Goal: Check status: Check status

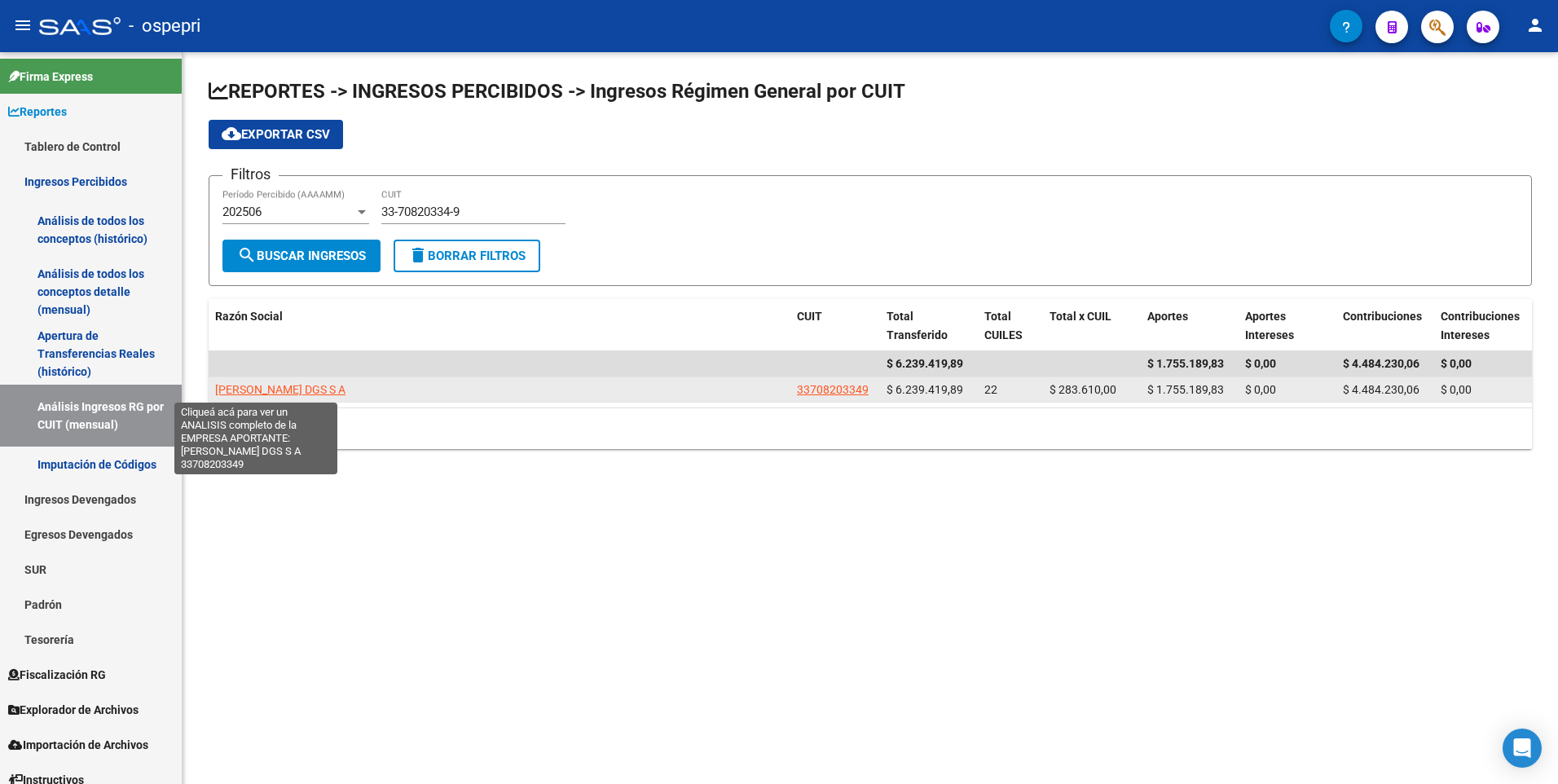
click at [252, 389] on span "PASON DGS S A" at bounding box center [280, 390] width 131 height 13
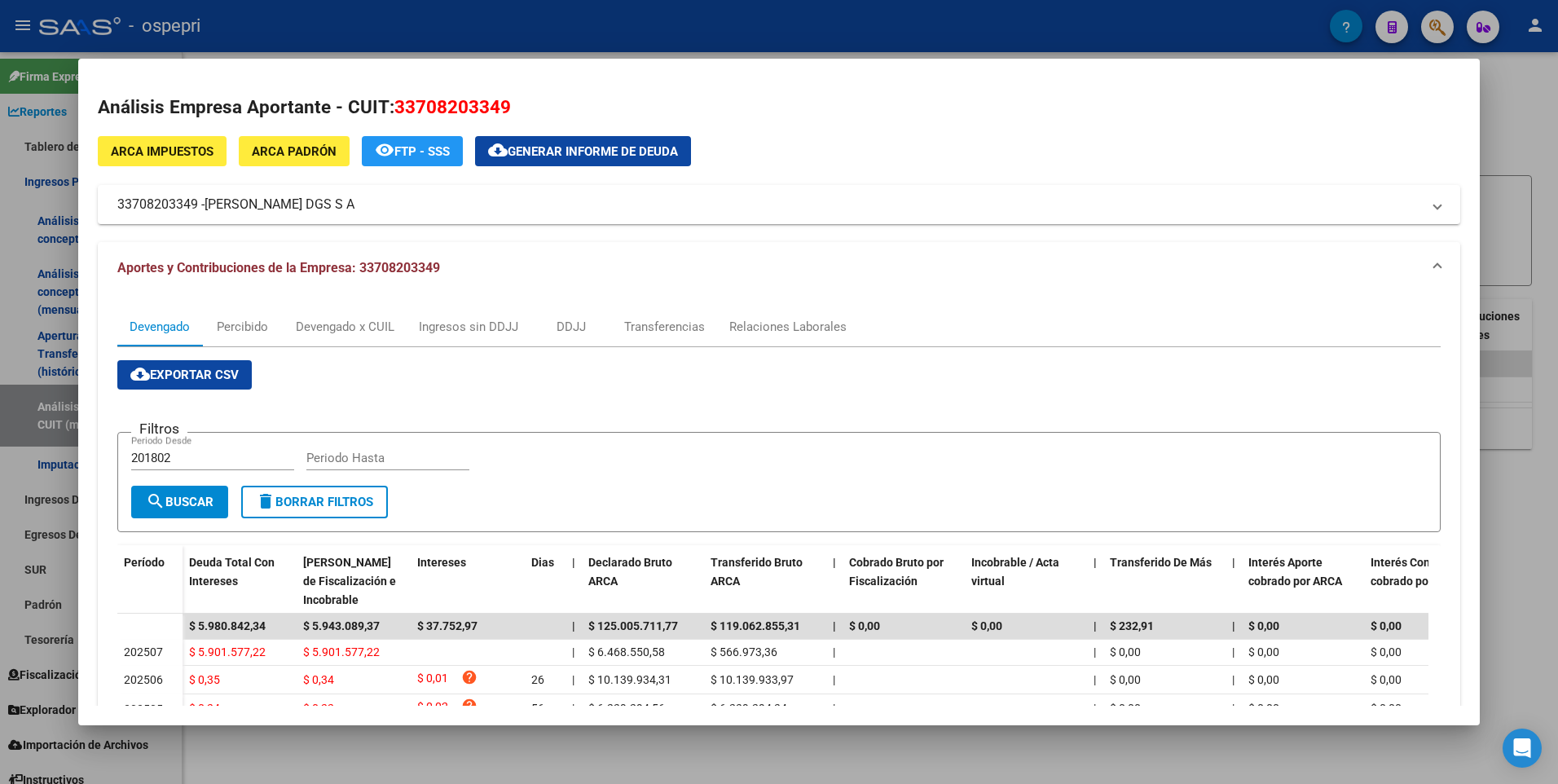
click at [1543, 235] on div at bounding box center [779, 392] width 1558 height 784
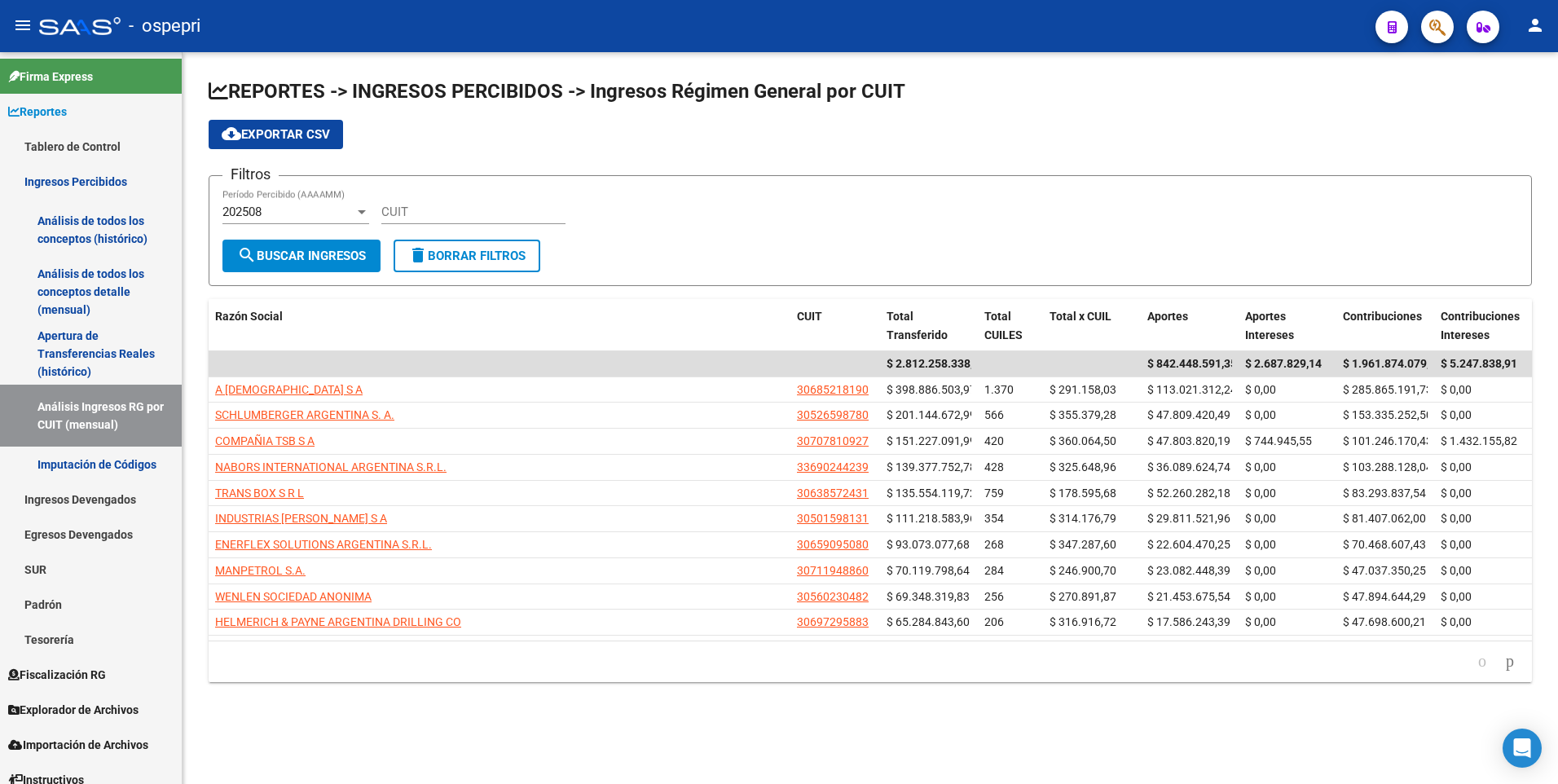
click at [435, 219] on div "CUIT" at bounding box center [474, 206] width 184 height 35
paste input "33-70820334-9"
type input "33-70820334-9"
click at [297, 259] on span "search Buscar Ingresos" at bounding box center [301, 256] width 129 height 15
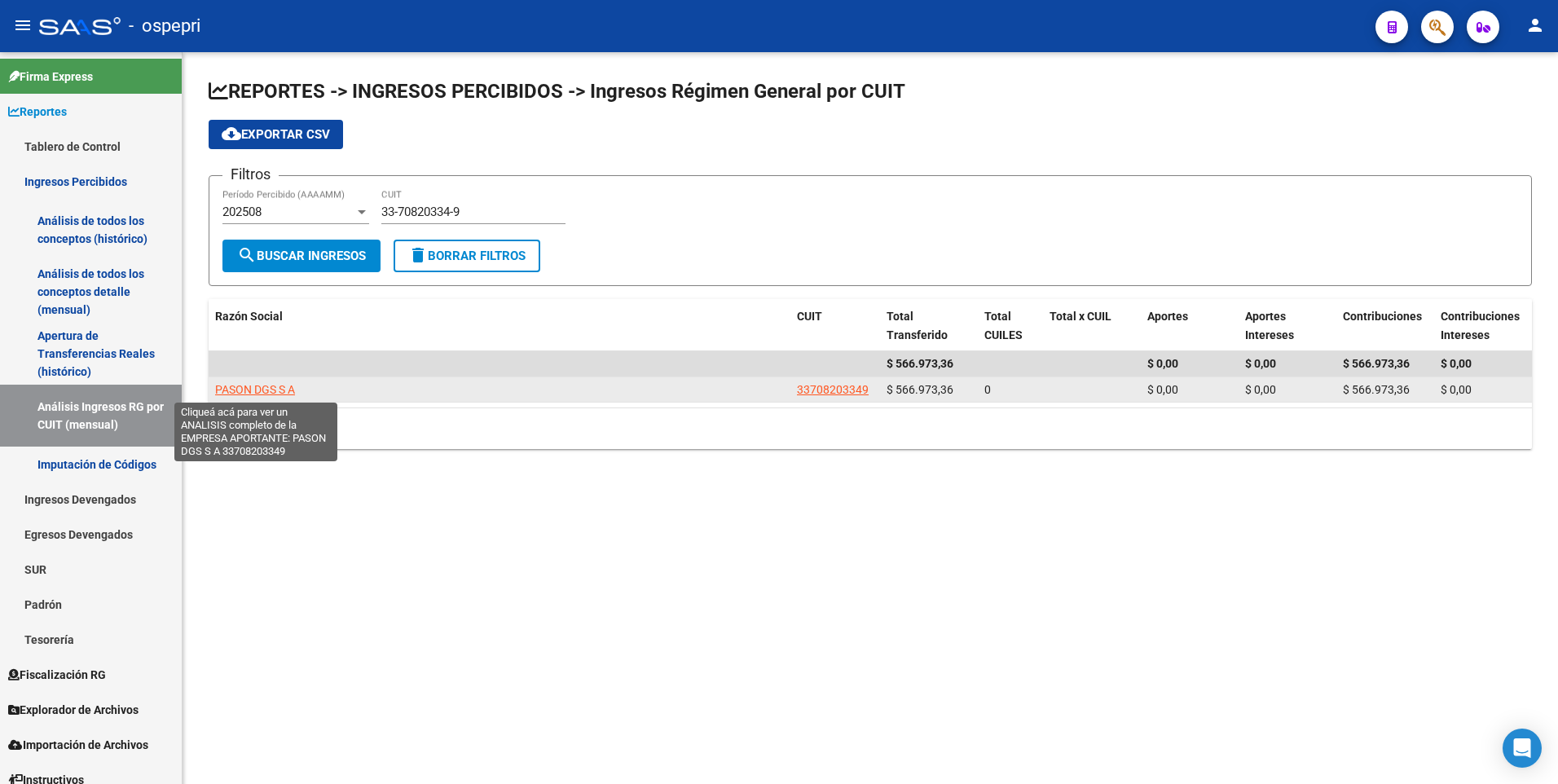
click at [255, 384] on span "PASON DGS S A" at bounding box center [255, 390] width 79 height 13
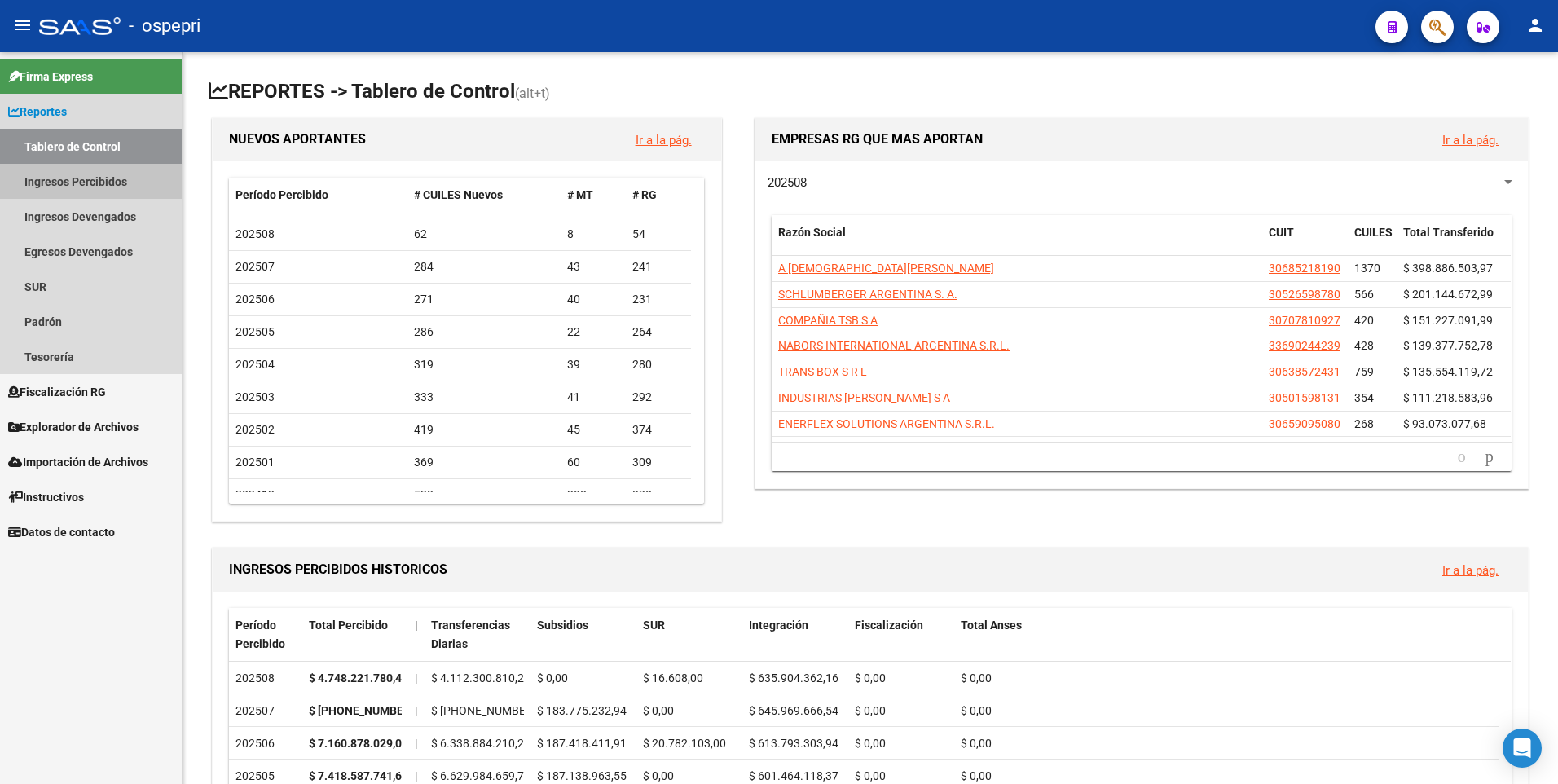
click at [154, 191] on link "Ingresos Percibidos" at bounding box center [90, 181] width 182 height 35
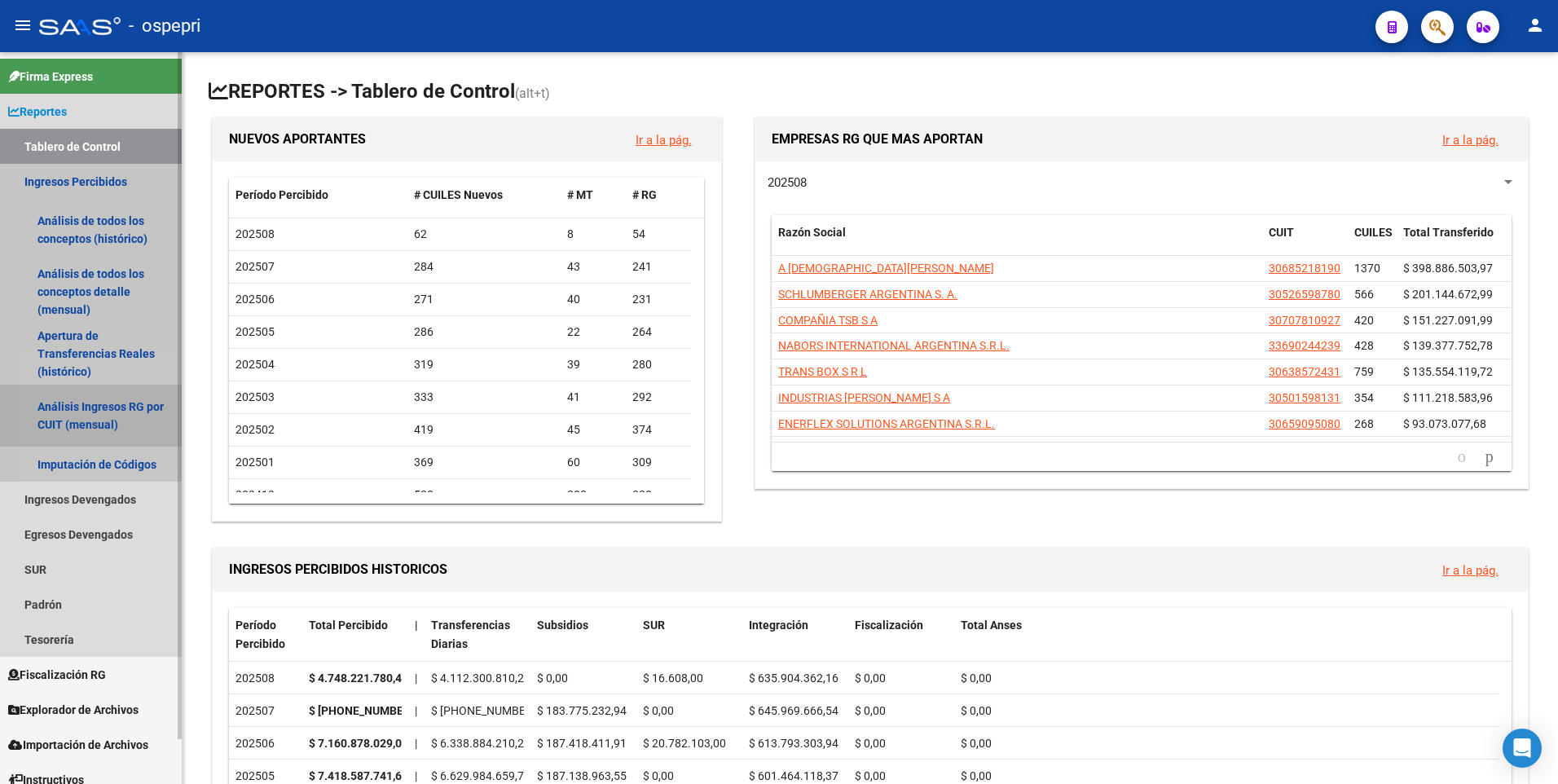
click at [82, 415] on link "Análisis Ingresos RG por CUIT (mensual)" at bounding box center [90, 415] width 182 height 62
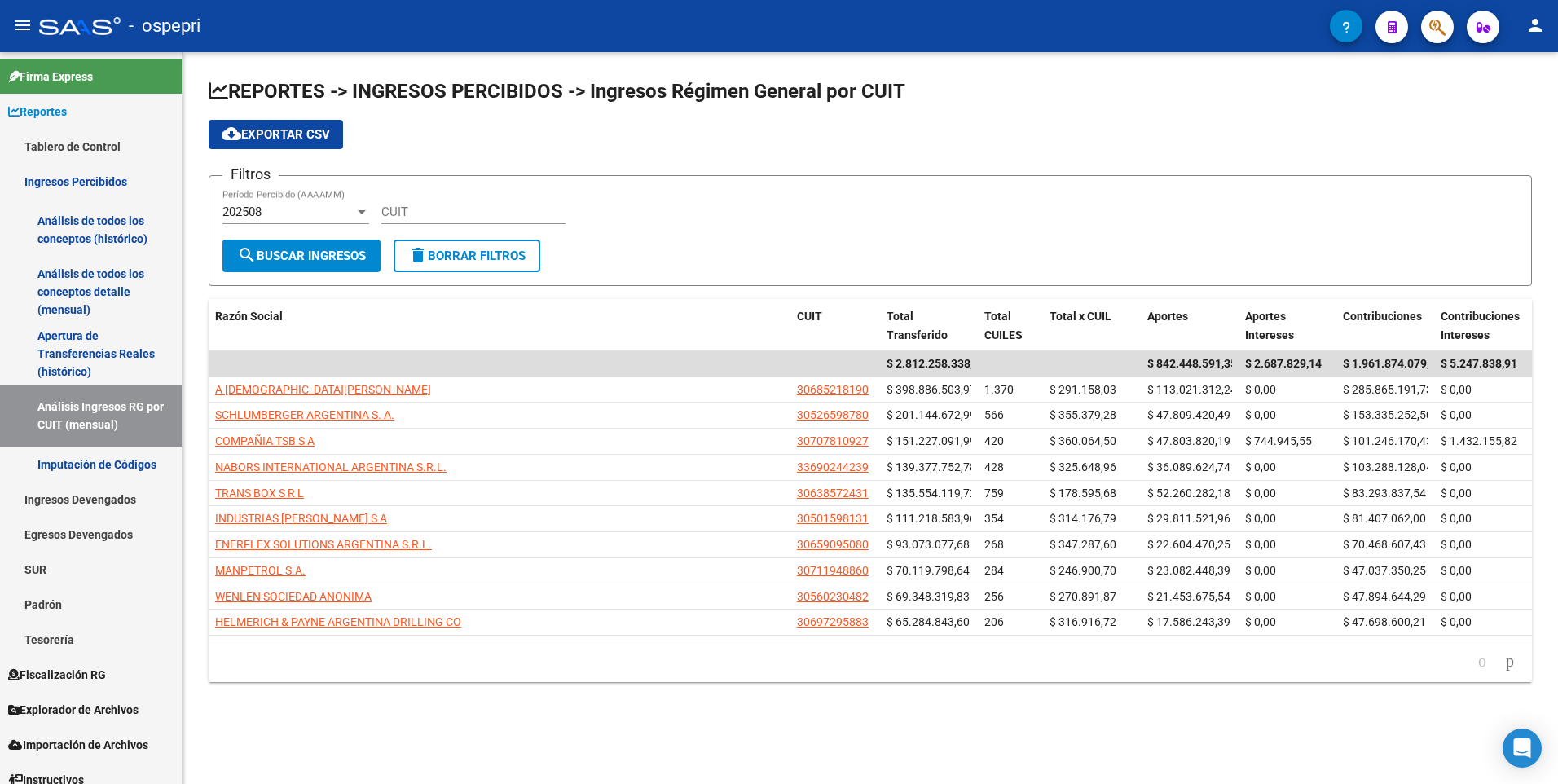
click at [407, 197] on div "CUIT" at bounding box center [474, 206] width 184 height 35
click at [407, 202] on div "CUIT" at bounding box center [474, 206] width 184 height 35
click at [407, 212] on input "CUIT" at bounding box center [474, 212] width 184 height 15
paste input "30-69603680-9"
click at [354, 252] on span "search Buscar Ingresos" at bounding box center [301, 256] width 129 height 15
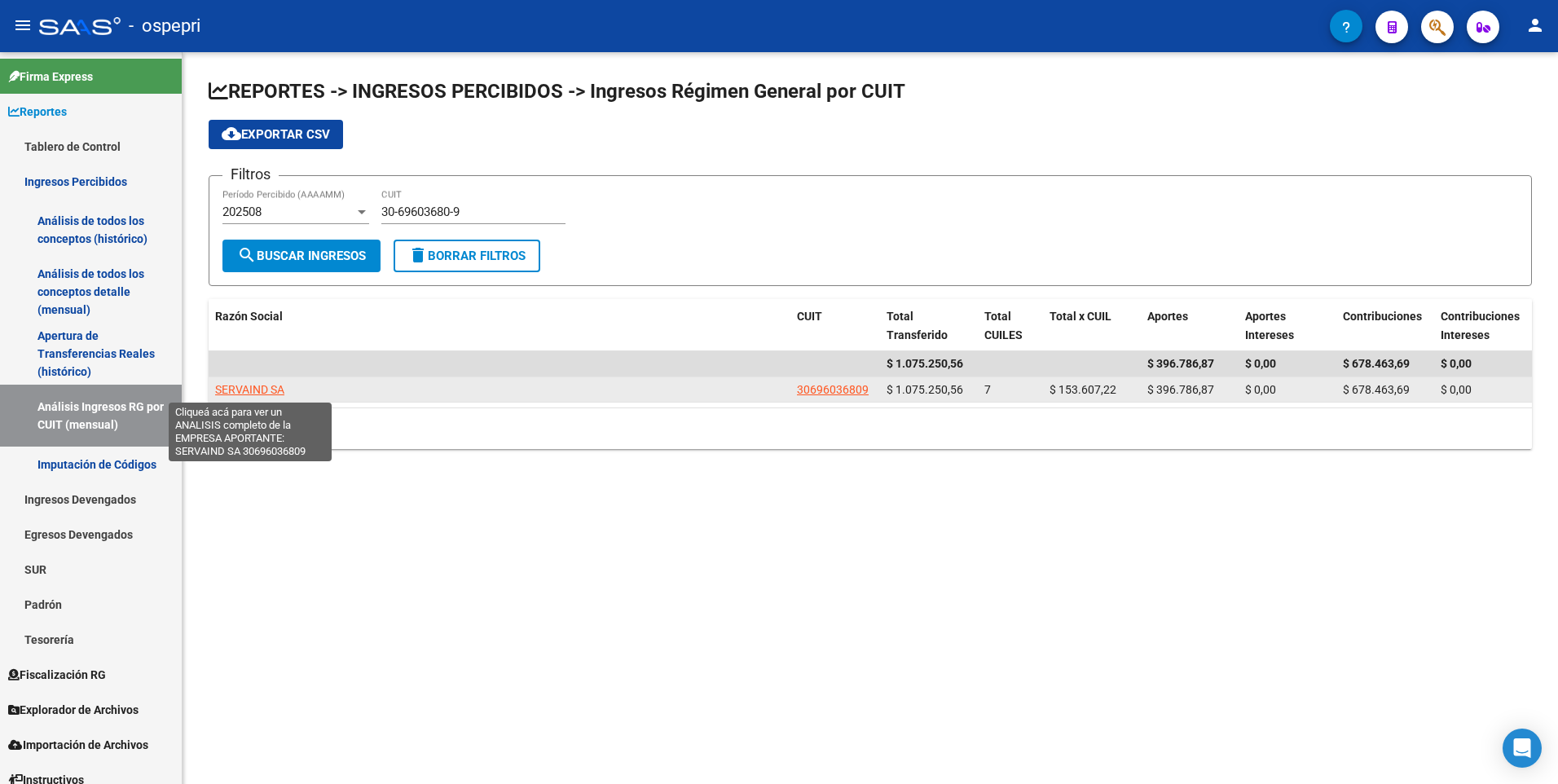
click at [247, 389] on span "SERVAIND SA" at bounding box center [250, 390] width 69 height 13
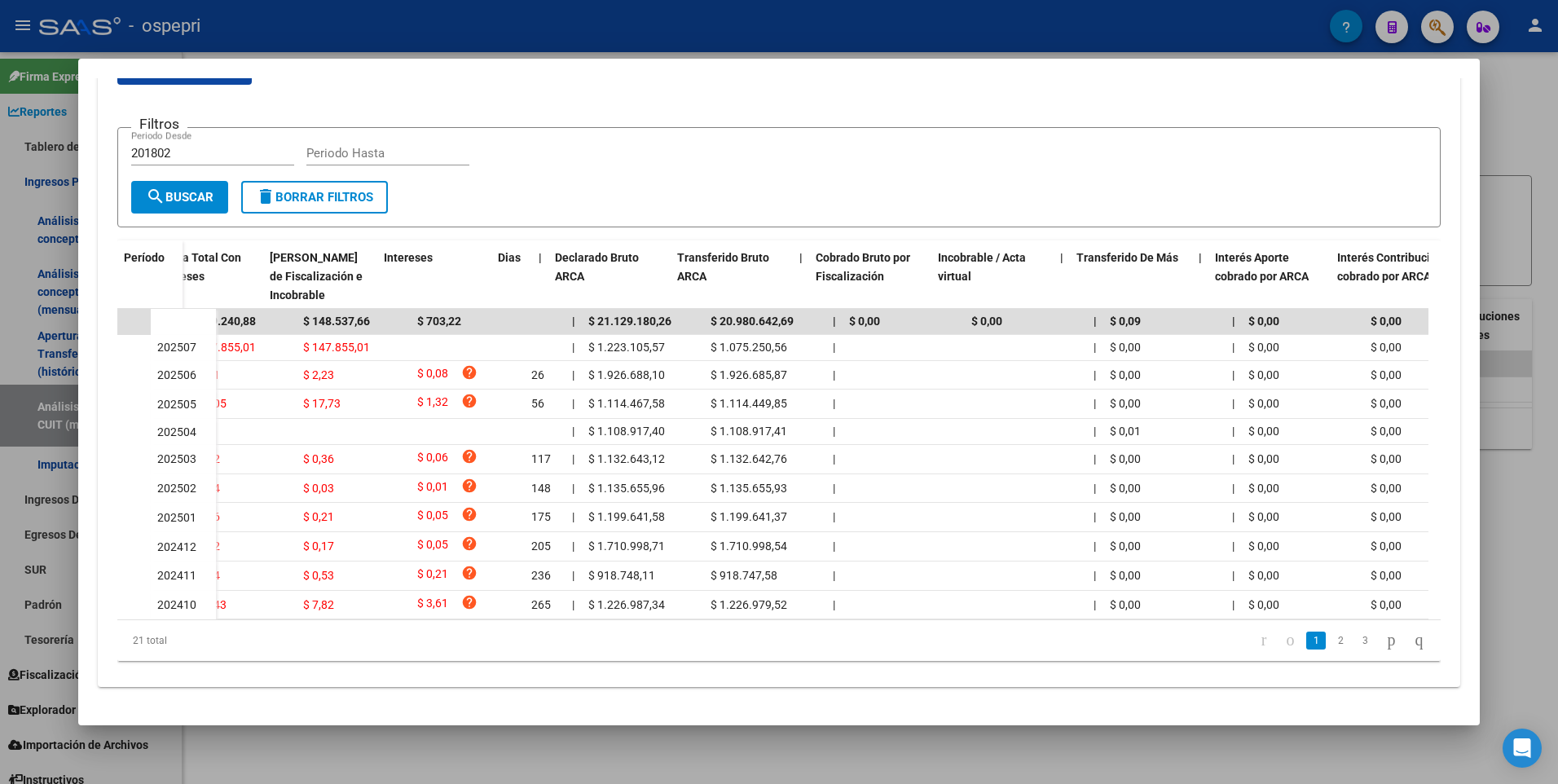
scroll to position [0, 702]
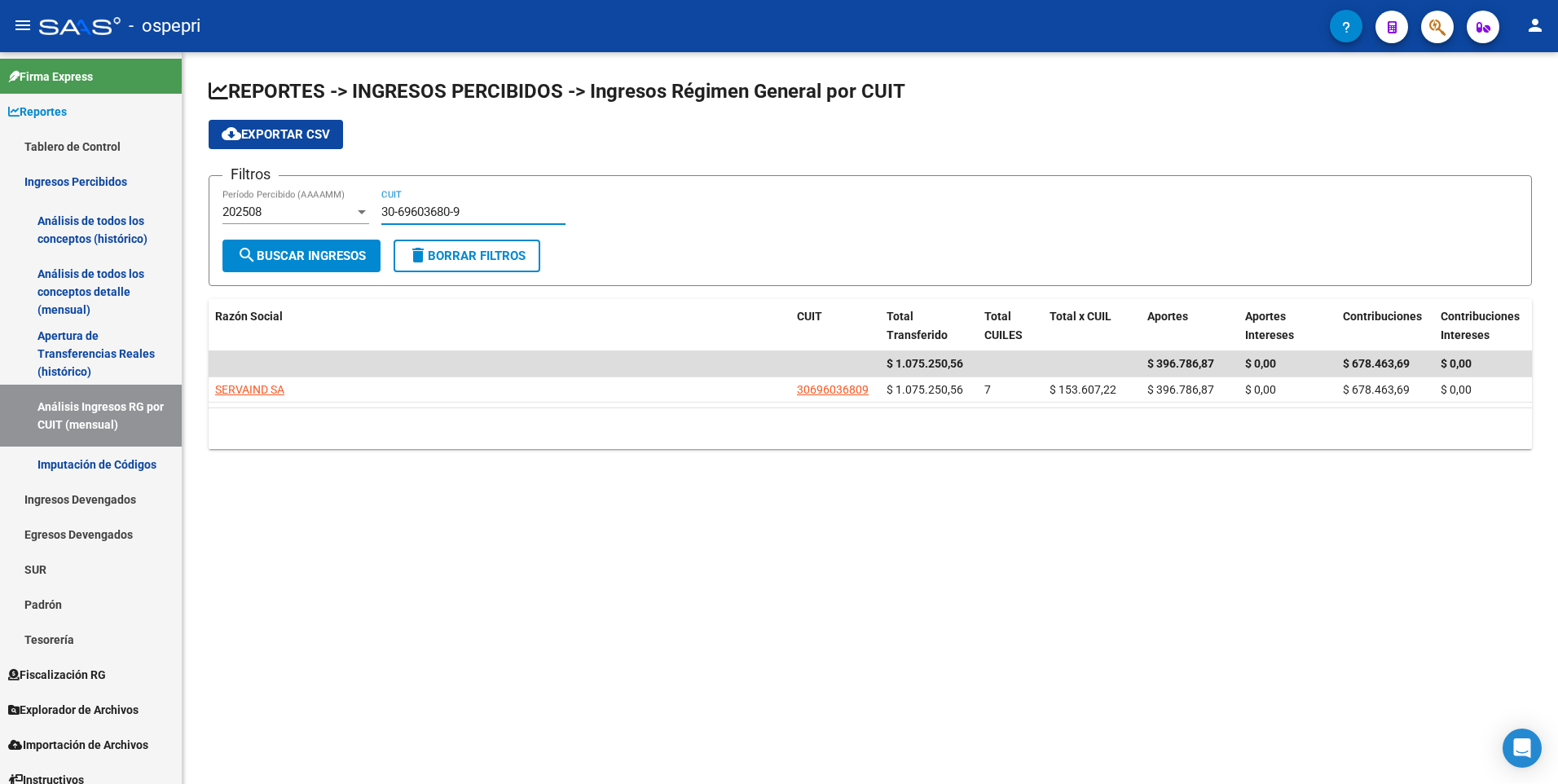
click at [418, 209] on input "30-69603680-9" at bounding box center [474, 212] width 184 height 15
click at [416, 212] on input "30-69603680-9" at bounding box center [474, 212] width 184 height 15
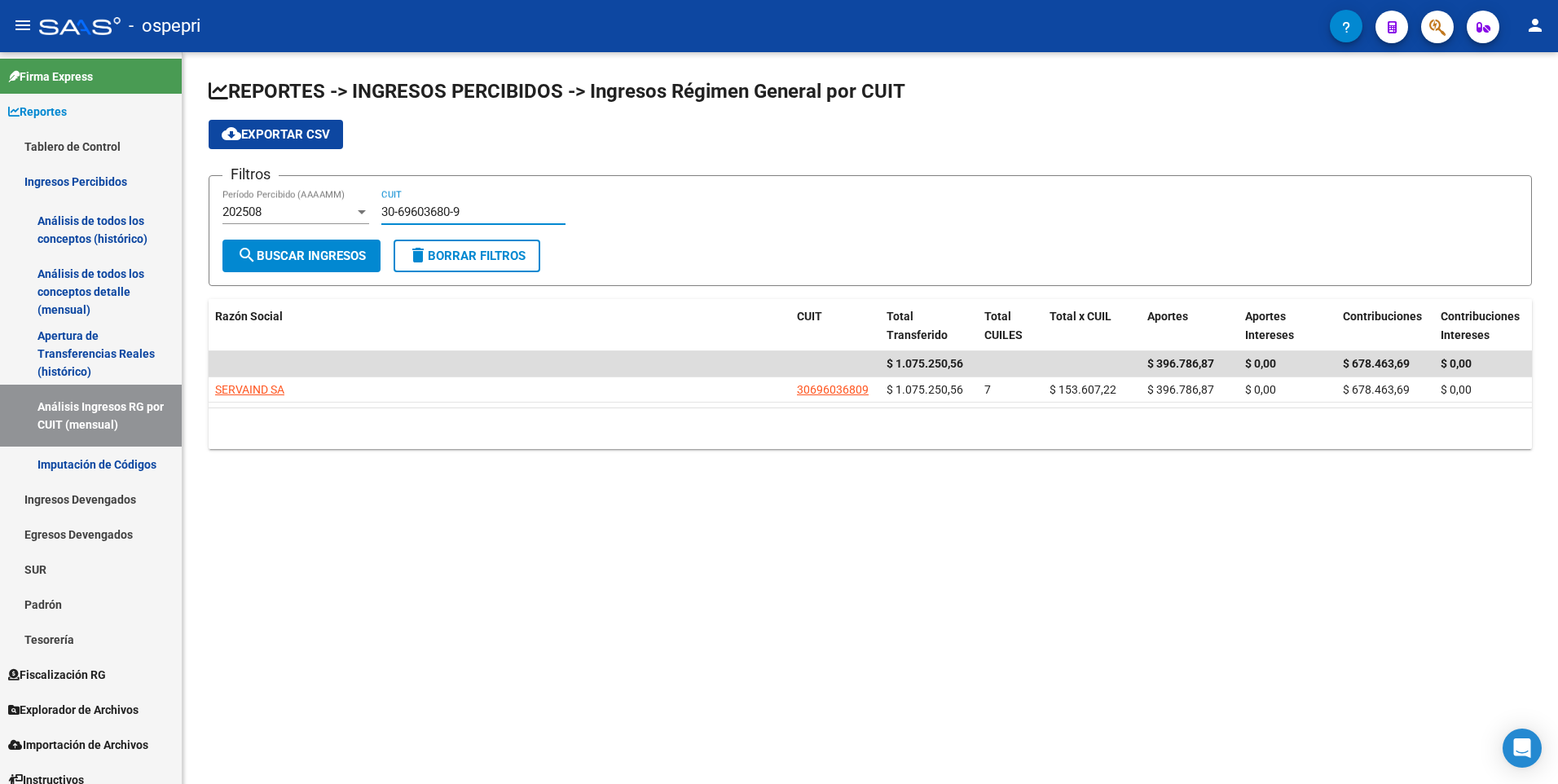
paste input "69-603680"
click at [414, 200] on div "69-603680 CUIT" at bounding box center [474, 206] width 184 height 35
click at [414, 204] on input "69-603680" at bounding box center [474, 212] width 184 height 15
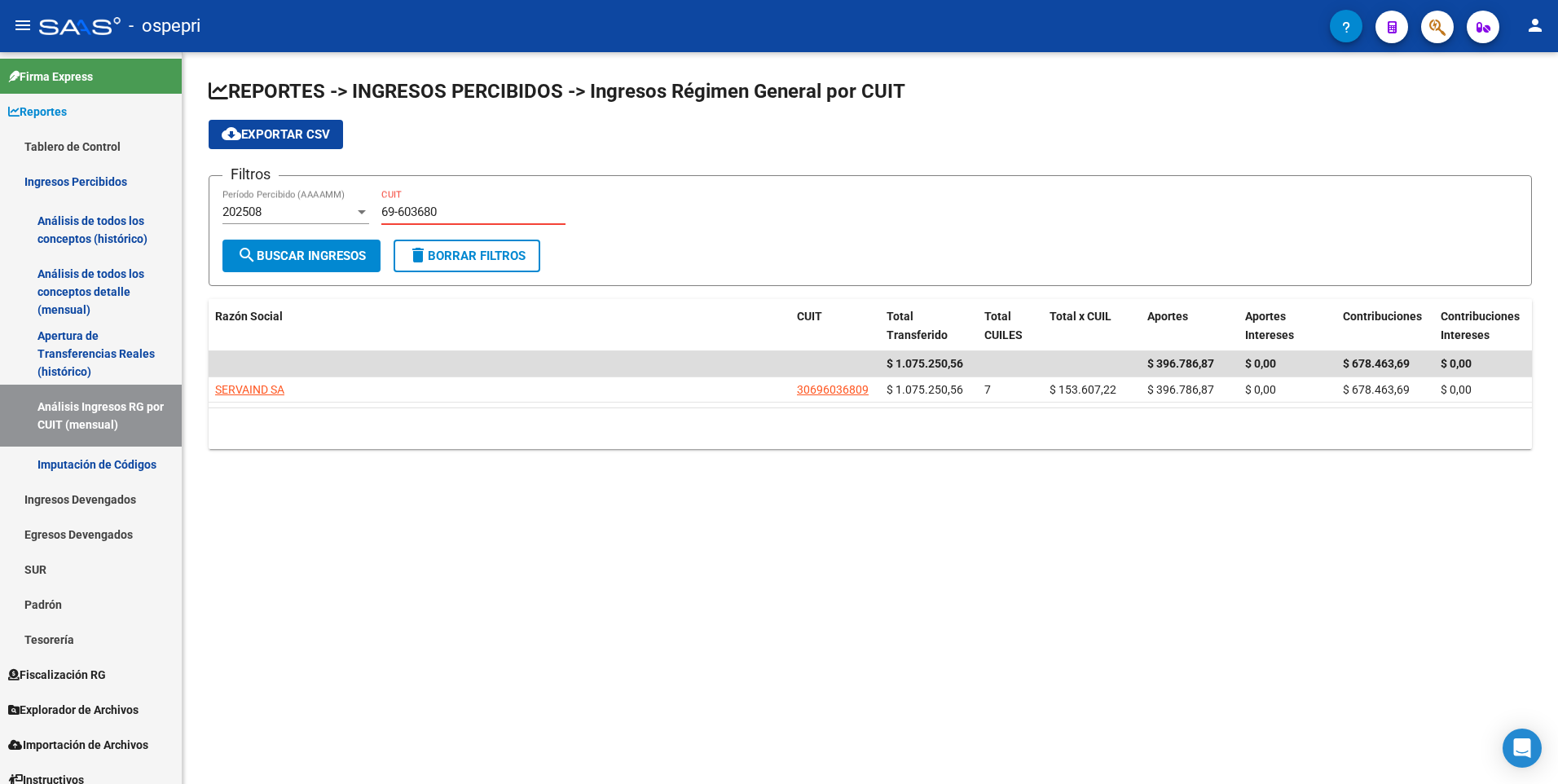
paste input "30-67261387-2"
type input "30-67261387-2"
click at [331, 255] on span "search Buscar Ingresos" at bounding box center [301, 256] width 129 height 15
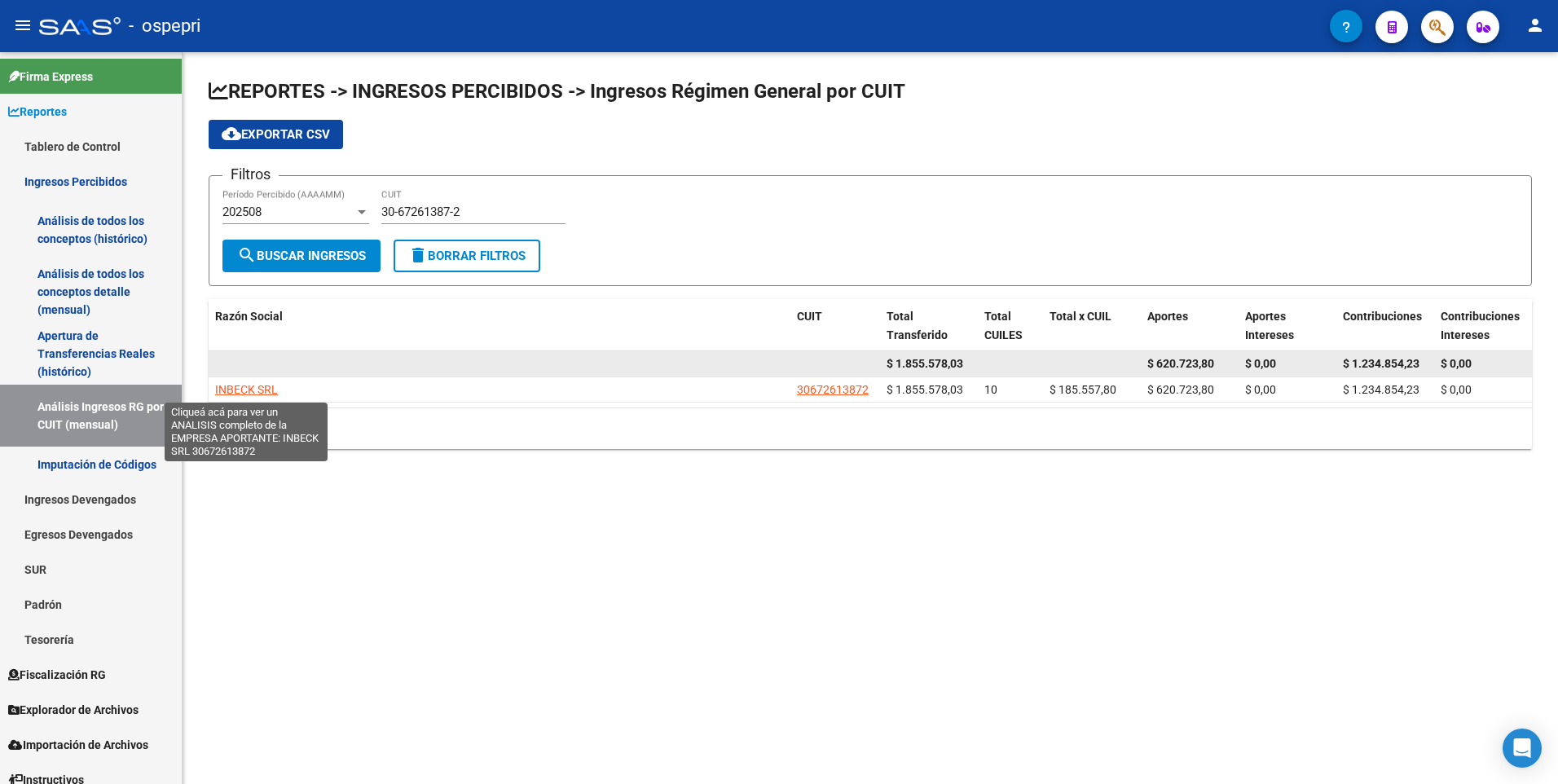
click at [239, 354] on datatable-body-cell at bounding box center [499, 364] width 581 height 26
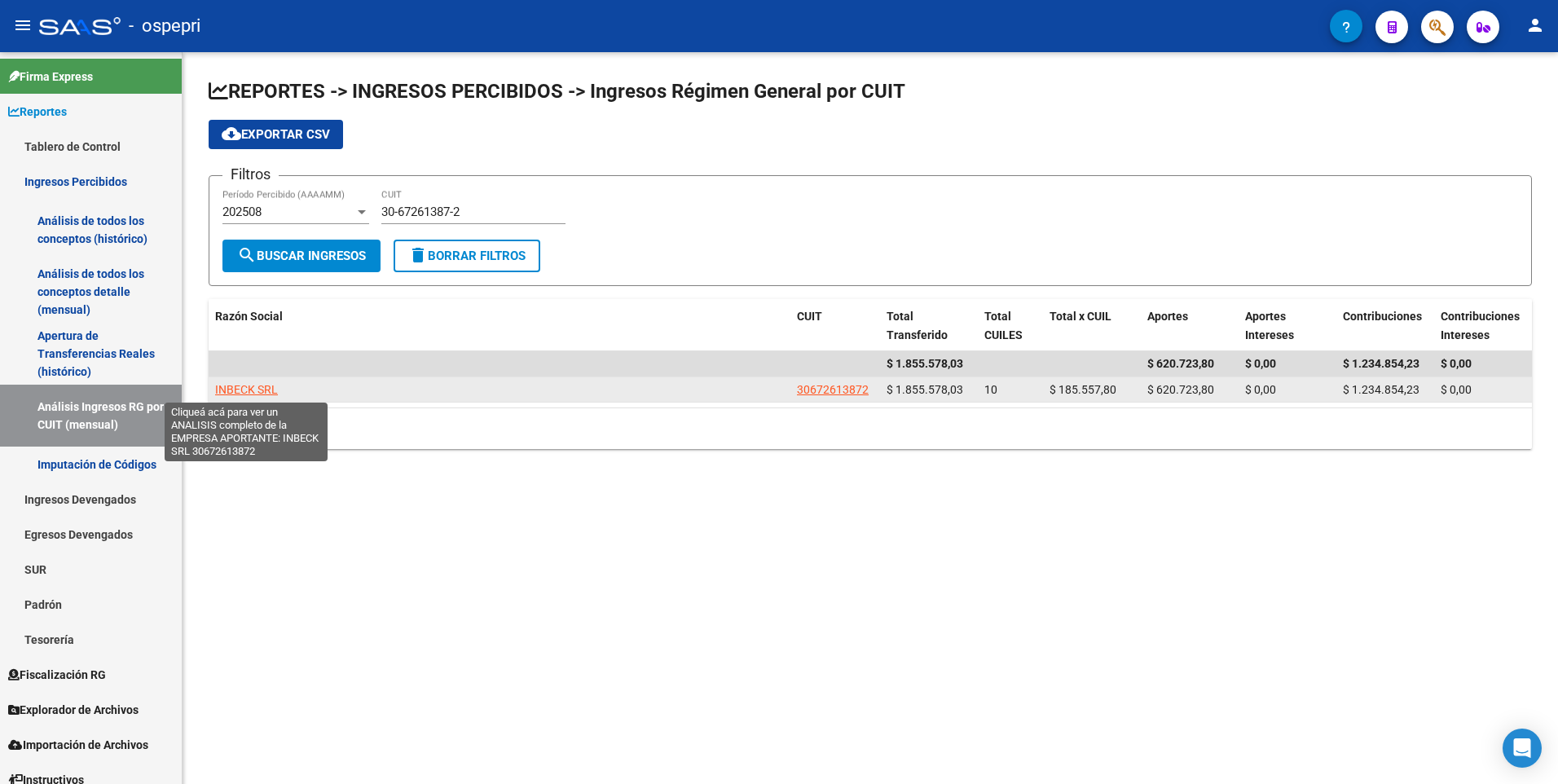
click at [227, 389] on span "INBECK SRL" at bounding box center [246, 390] width 63 height 13
type textarea "30672613872"
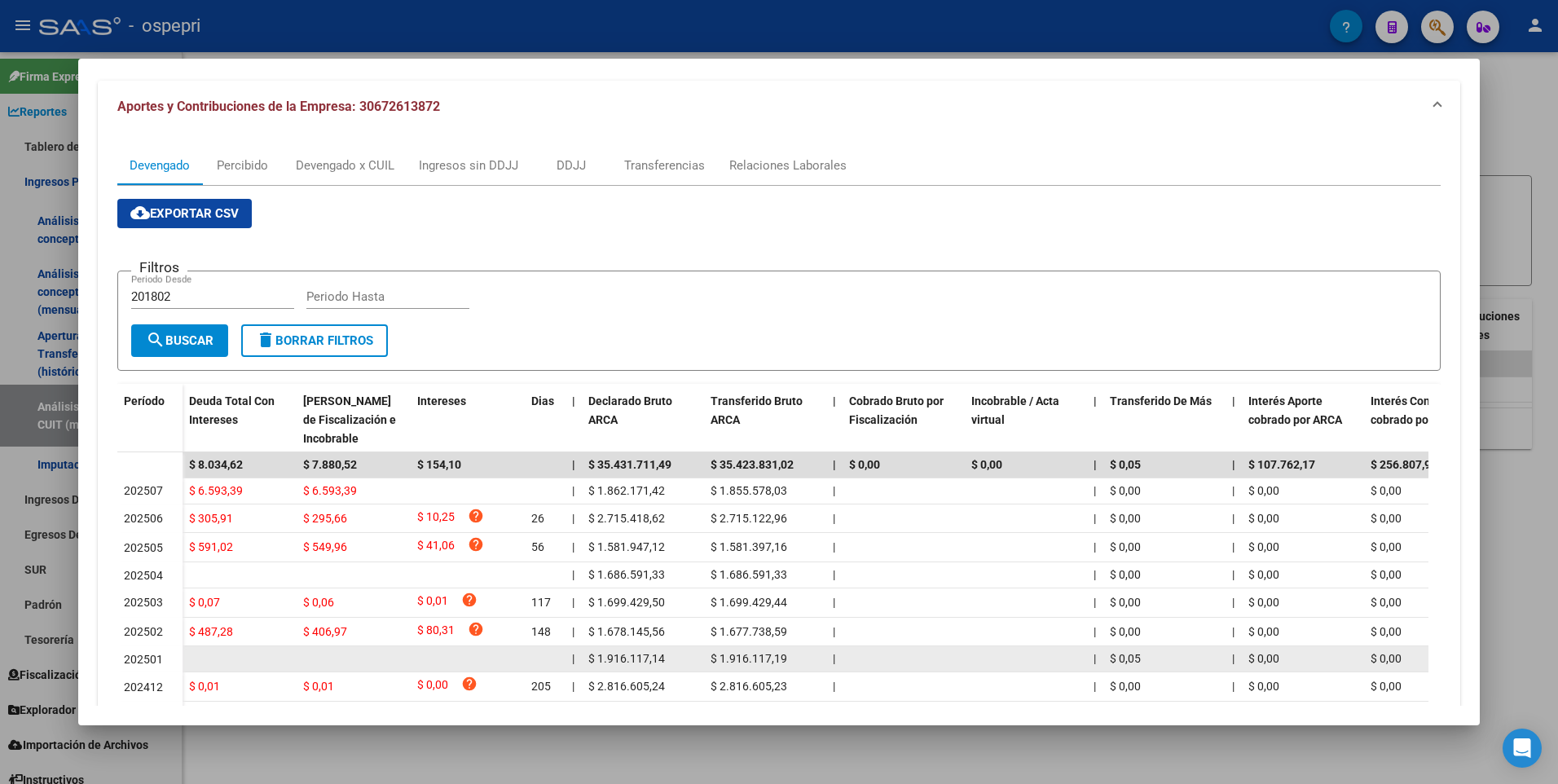
scroll to position [163, 0]
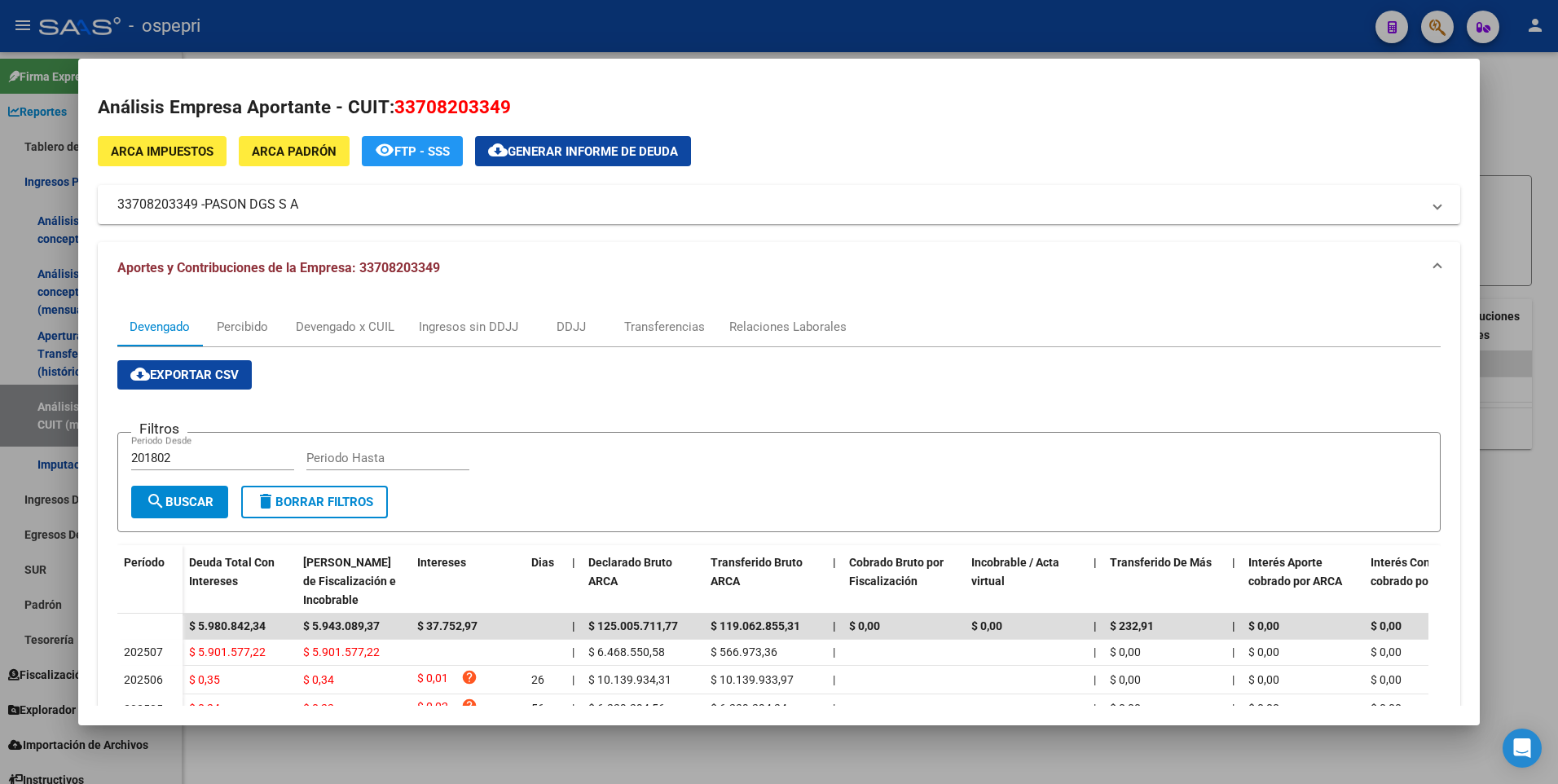
click at [1522, 91] on div at bounding box center [779, 392] width 1558 height 784
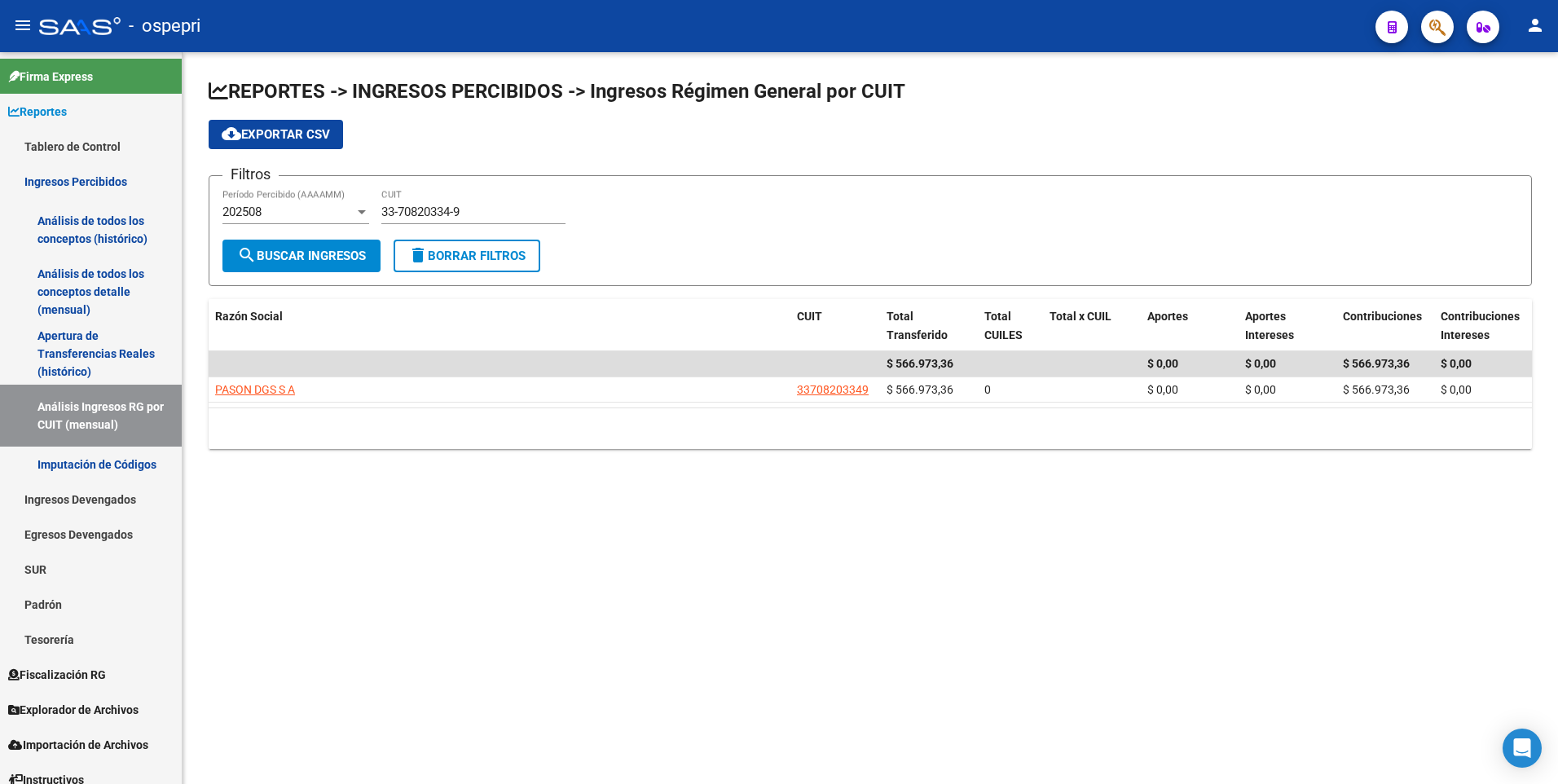
click at [447, 209] on input "33-70820334-9" at bounding box center [474, 212] width 184 height 15
paste input "0-67261387-2"
type input "30-67261387-2"
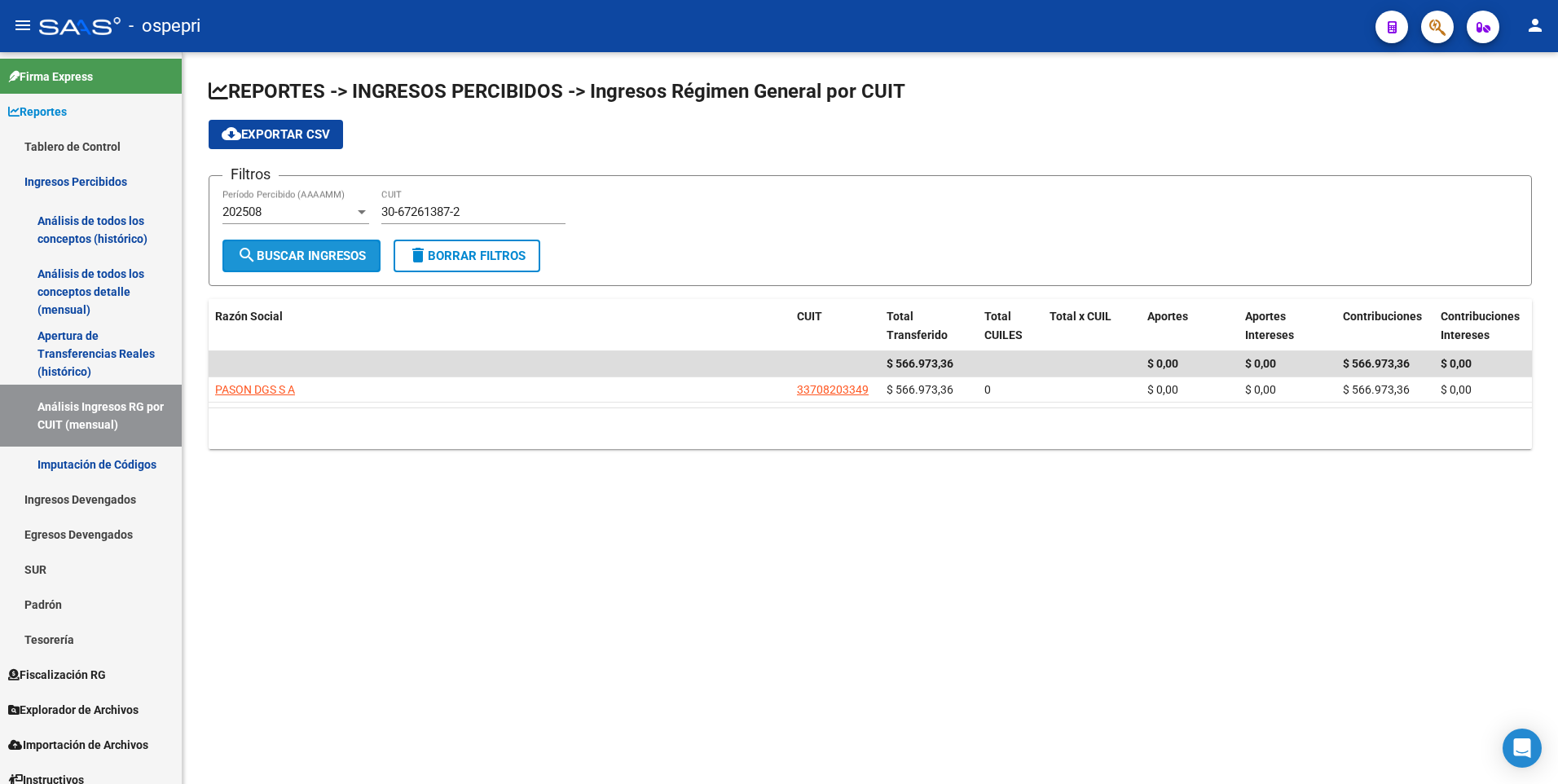
click at [260, 248] on span "search Buscar Ingresos" at bounding box center [301, 256] width 129 height 15
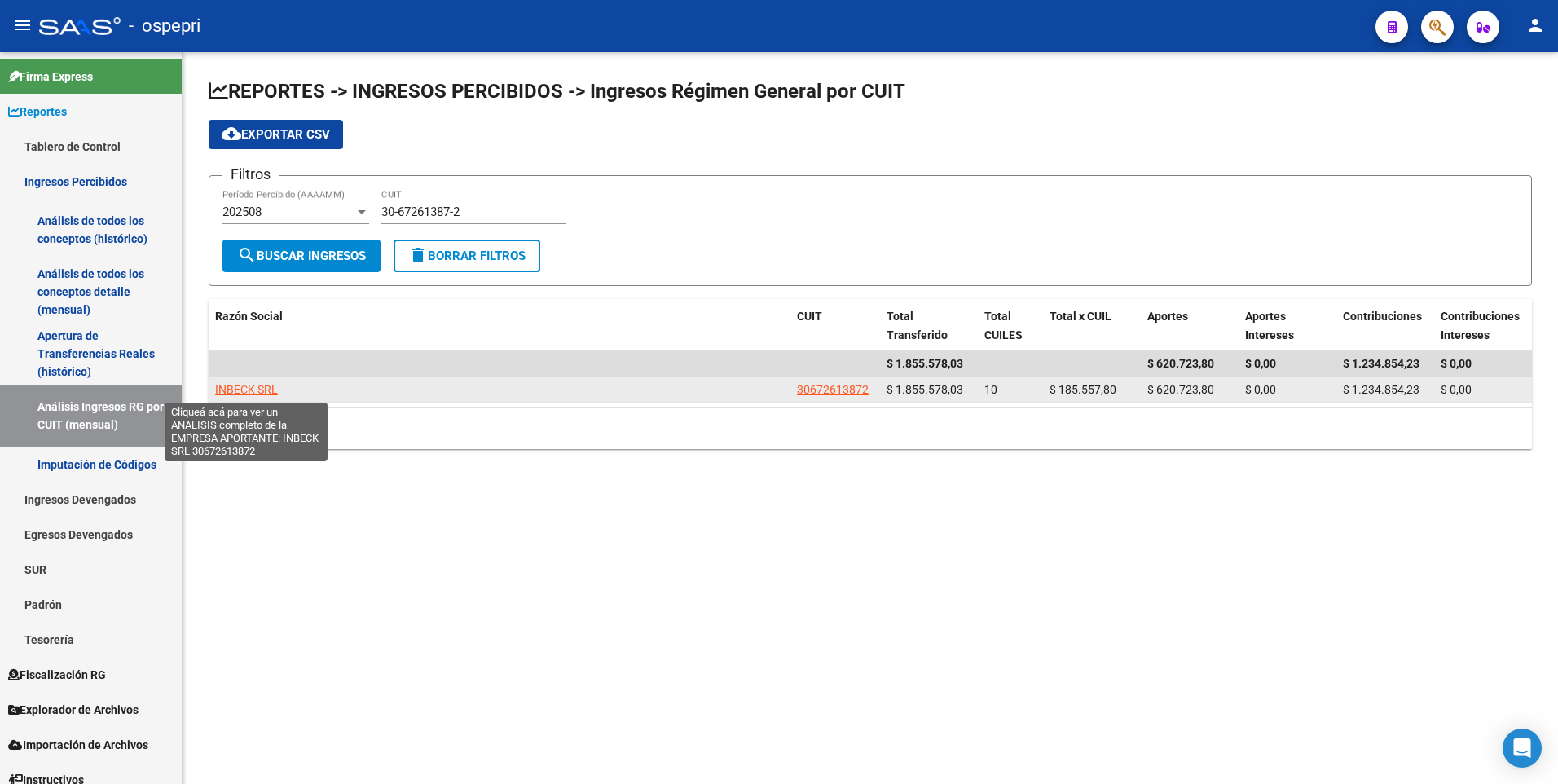
click at [235, 390] on span "INBECK SRL" at bounding box center [246, 390] width 63 height 13
type textarea "30672613872"
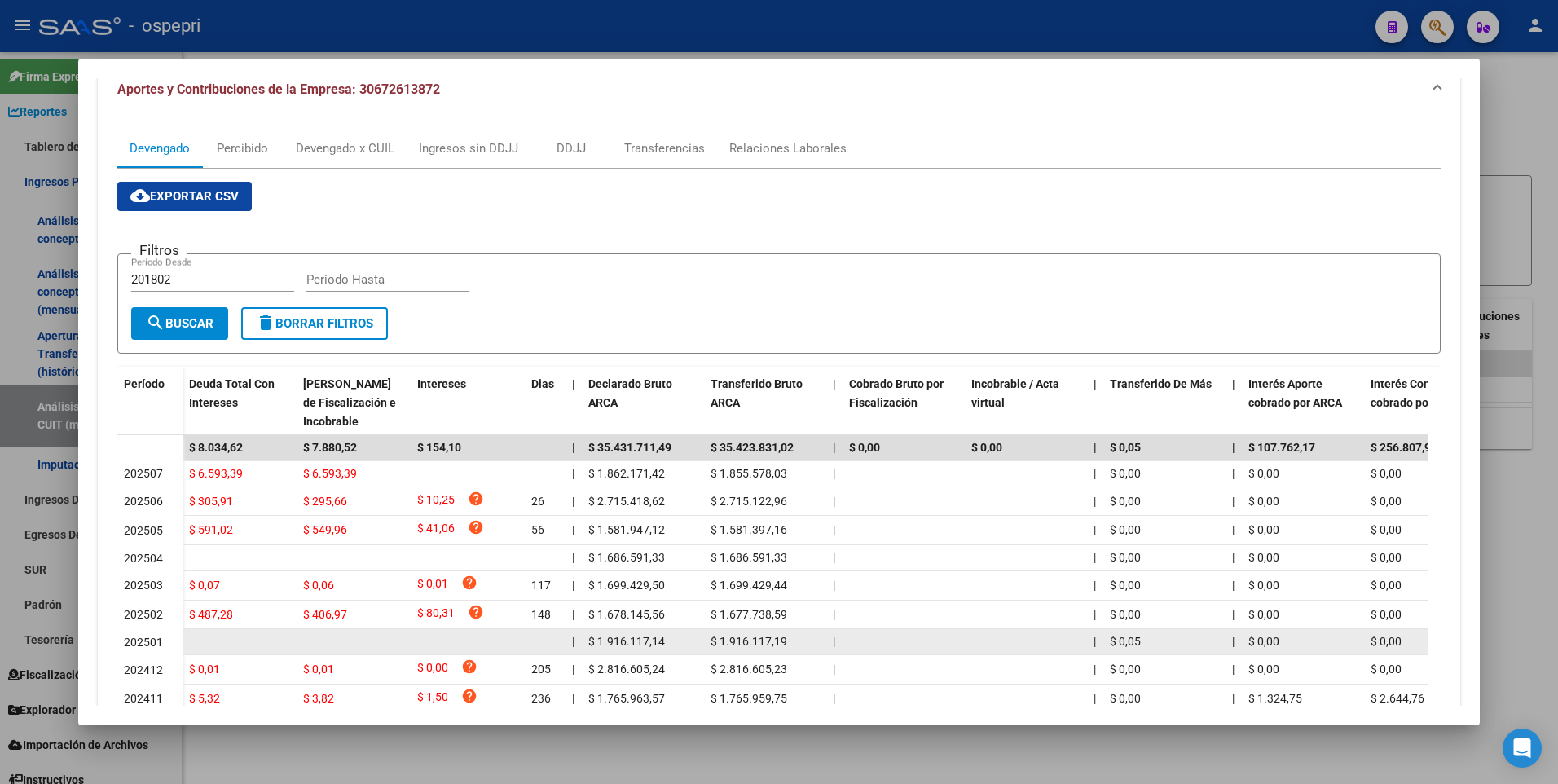
scroll to position [316, 0]
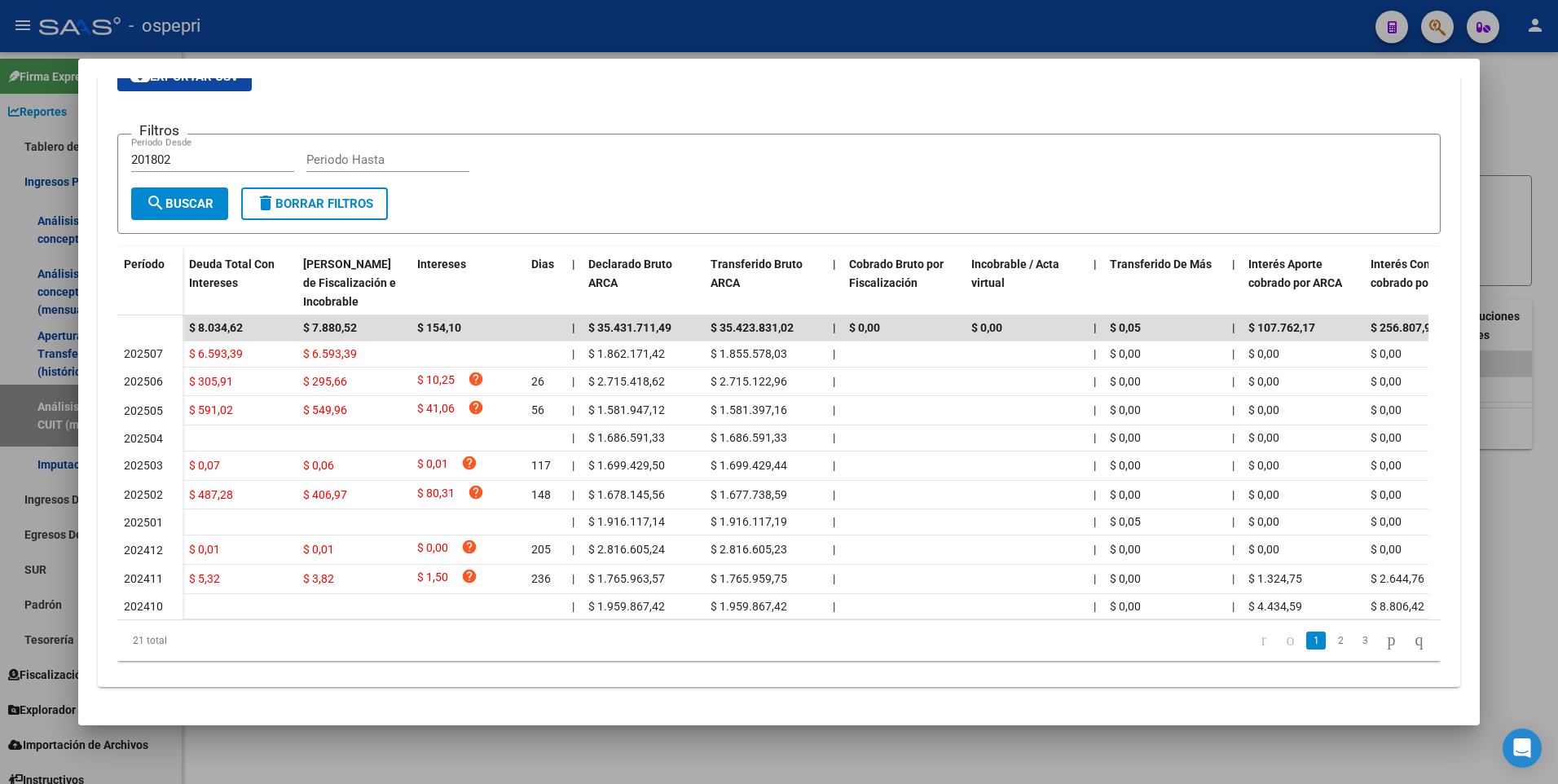
click at [403, 621] on div "21 total 1 2 3" at bounding box center [779, 640] width 1324 height 41
